Goal: Information Seeking & Learning: Learn about a topic

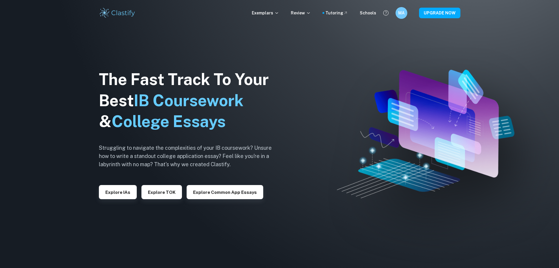
click at [355, 88] on img at bounding box center [426, 134] width 178 height 128
click at [307, 13] on p "Review" at bounding box center [301, 13] width 20 height 6
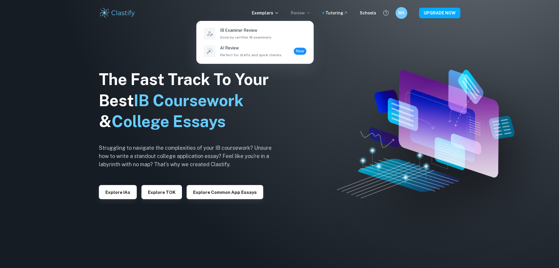
click at [267, 14] on div at bounding box center [279, 134] width 559 height 268
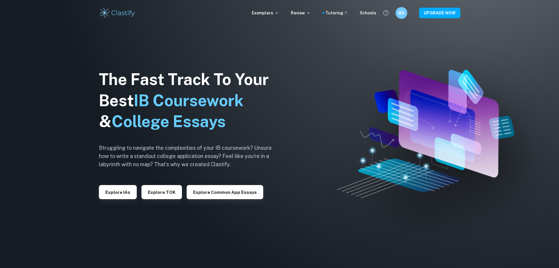
click at [268, 13] on p "Exemplars" at bounding box center [265, 13] width 27 height 6
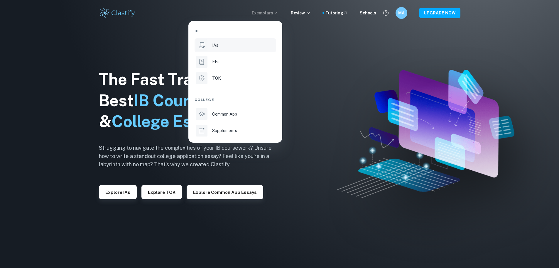
click at [233, 46] on div "IAs" at bounding box center [243, 45] width 63 height 6
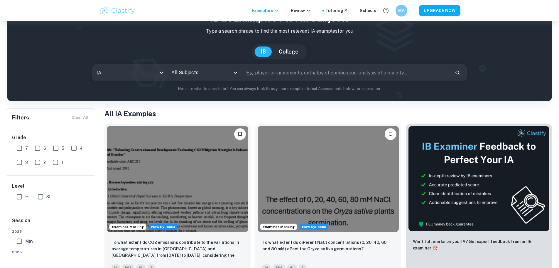
scroll to position [59, 0]
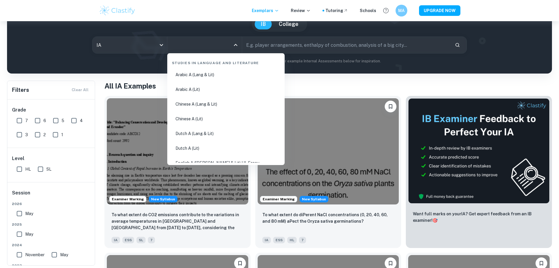
click at [207, 44] on input "All Subjects" at bounding box center [200, 44] width 60 height 11
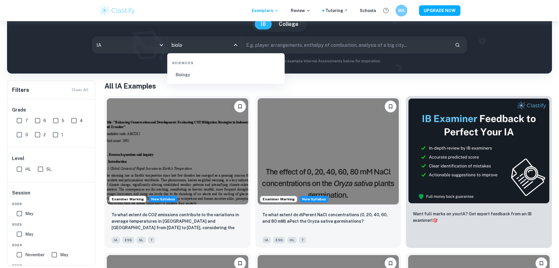
click at [202, 73] on li "Biology" at bounding box center [226, 75] width 113 height 14
type input "Biology"
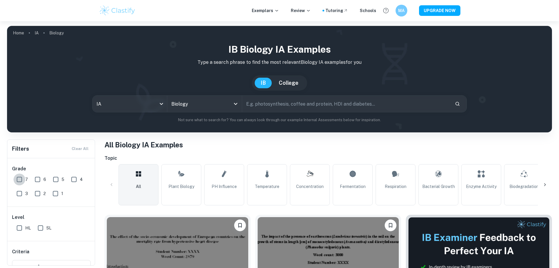
drag, startPoint x: 20, startPoint y: 180, endPoint x: 38, endPoint y: 177, distance: 18.8
click at [20, 180] on input "7" at bounding box center [20, 179] width 12 height 12
checkbox input "true"
click at [38, 177] on input "6" at bounding box center [38, 179] width 12 height 12
checkbox input "true"
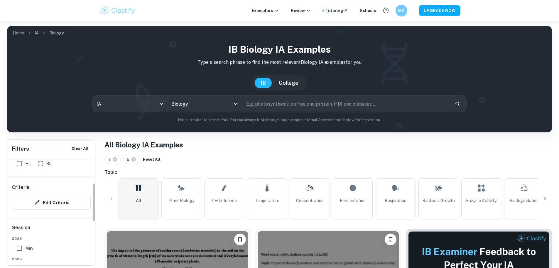
scroll to position [88, 0]
click at [21, 244] on input "May" at bounding box center [20, 245] width 12 height 12
checkbox input "true"
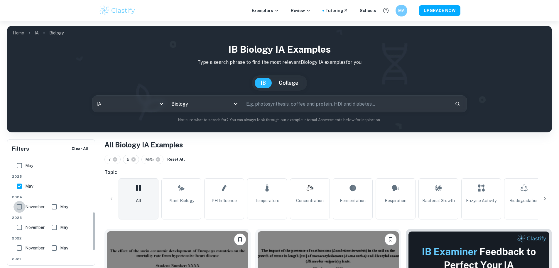
click at [20, 211] on input "November" at bounding box center [20, 207] width 12 height 12
checkbox input "true"
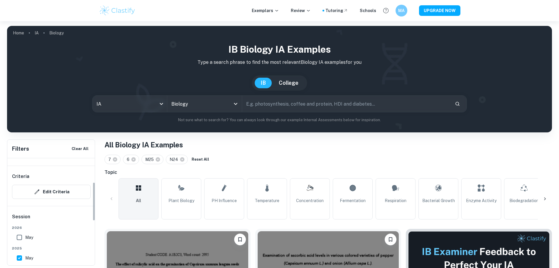
scroll to position [29, 0]
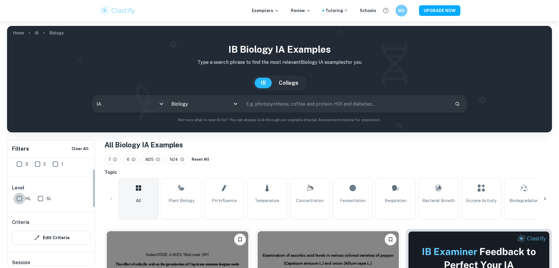
click at [22, 201] on input "HL" at bounding box center [20, 198] width 12 height 12
checkbox input "true"
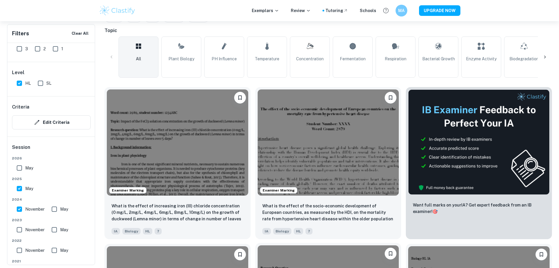
scroll to position [147, 0]
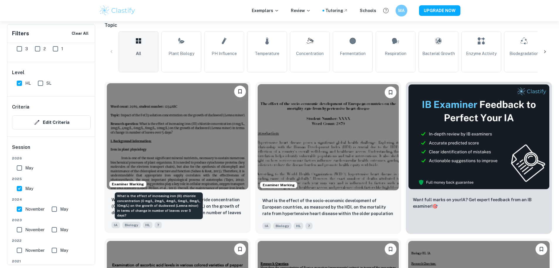
click at [144, 196] on p "What is the effect of increasing iron (III) chloride concentration (0 mg/L, 2mg…" at bounding box center [178, 206] width 132 height 20
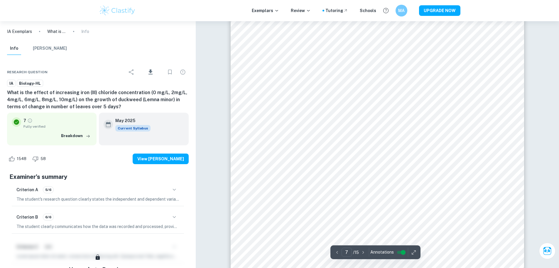
scroll to position [2642, 0]
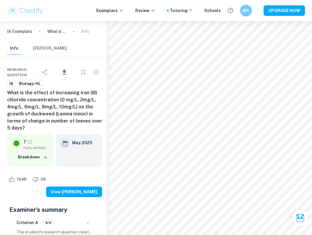
type input "7"
